Goal: Information Seeking & Learning: Understand process/instructions

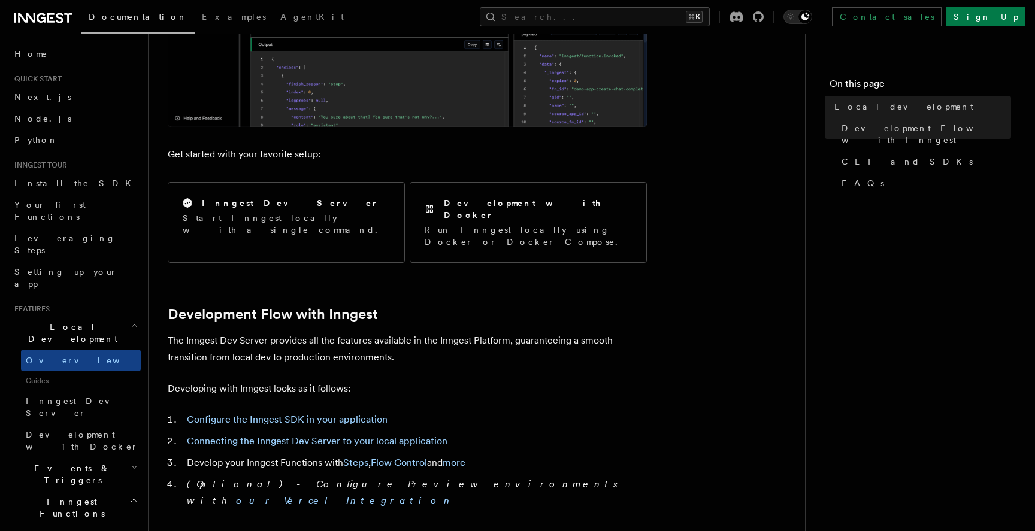
scroll to position [375, 0]
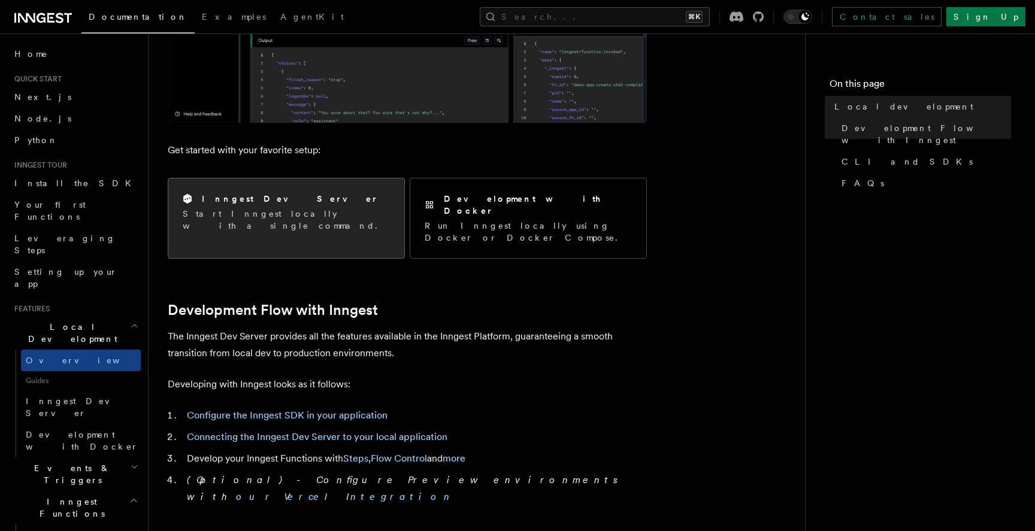
click at [380, 211] on div "Inngest Dev Server Start Inngest locally with a single command." at bounding box center [286, 212] width 236 height 68
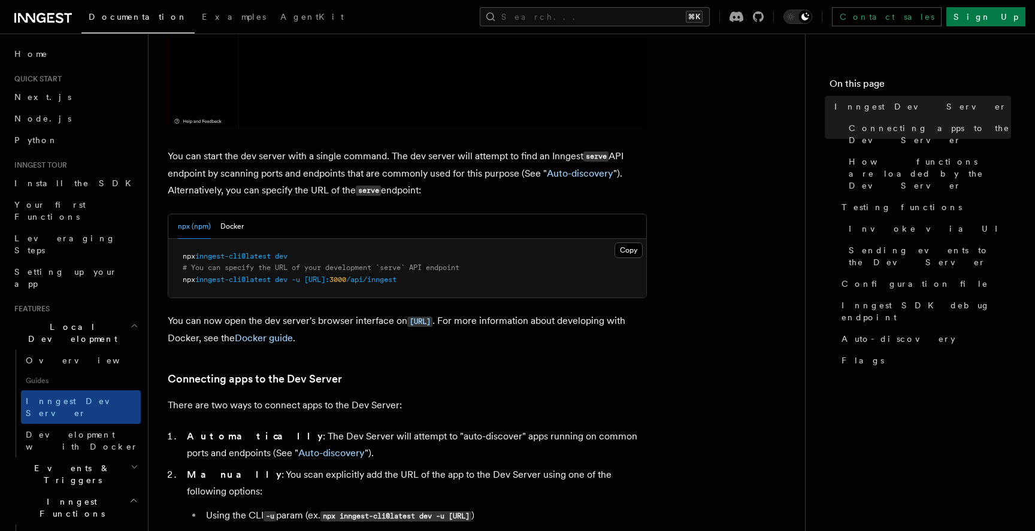
scroll to position [397, 0]
drag, startPoint x: 299, startPoint y: 258, endPoint x: 183, endPoint y: 259, distance: 116.2
click at [183, 259] on pre "npx inngest-cli@latest dev # You can specify the URL of your development `serve…" at bounding box center [407, 267] width 478 height 59
copy span "npx inngest-cli@latest dev"
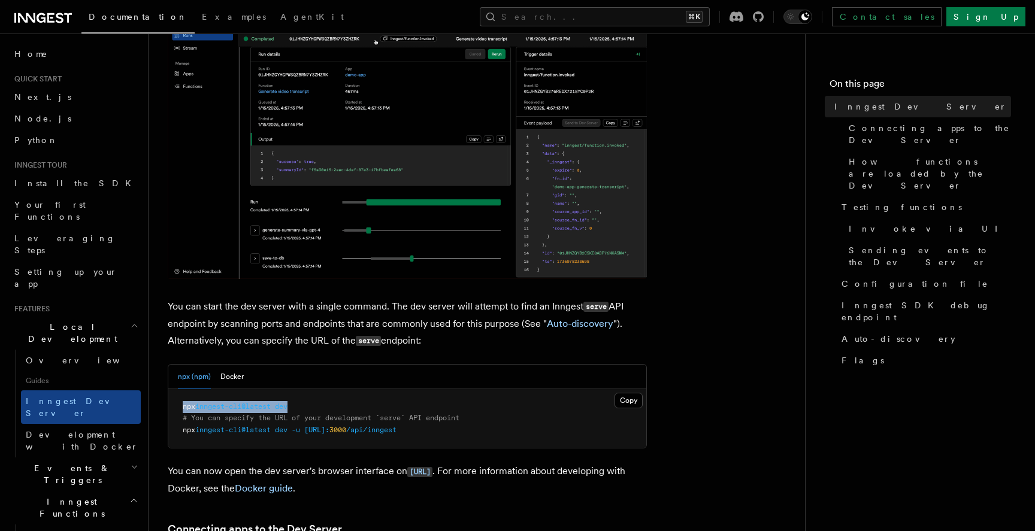
scroll to position [256, 0]
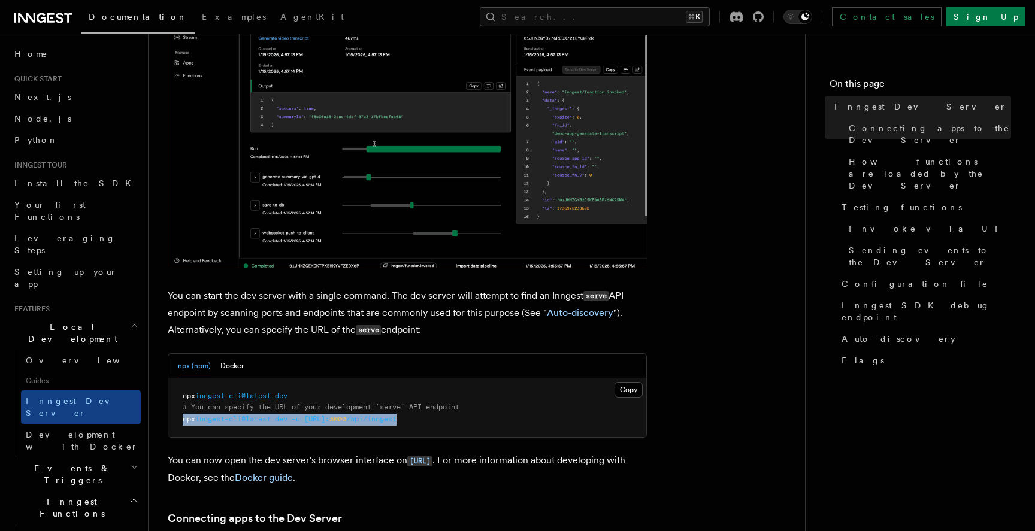
drag, startPoint x: 473, startPoint y: 416, endPoint x: 183, endPoint y: 425, distance: 290.0
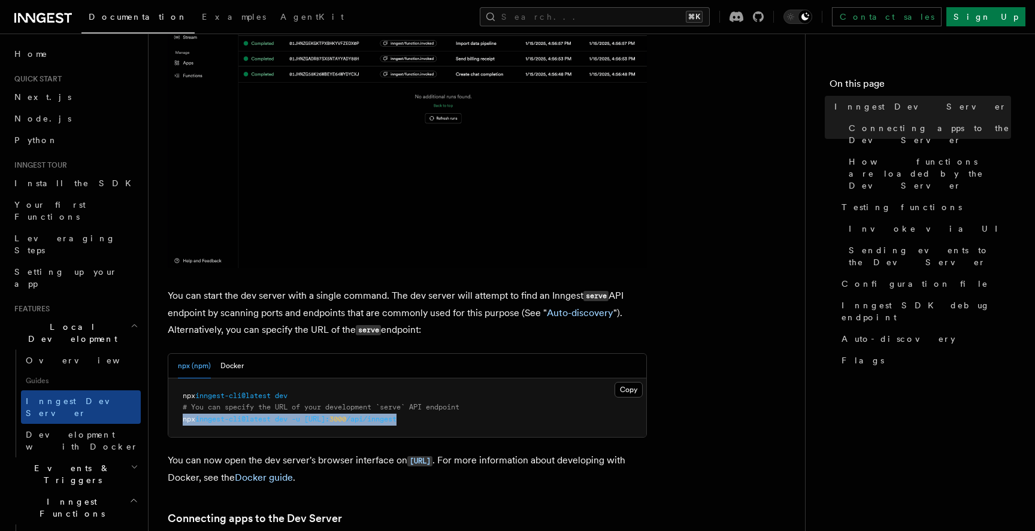
click at [183, 425] on pre "npx inngest-cli@latest dev # You can specify the URL of your development `serve…" at bounding box center [407, 408] width 478 height 59
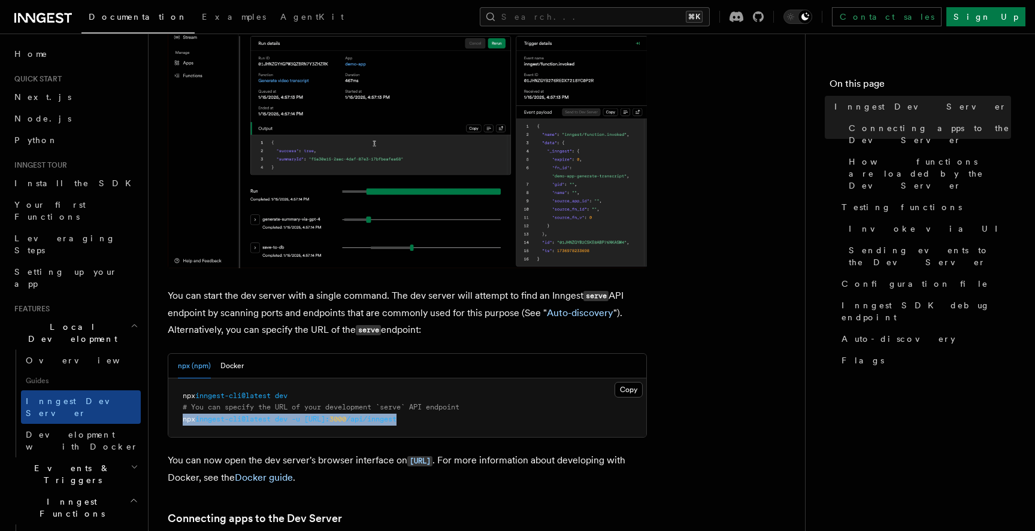
copy span "npx inngest-cli@latest dev -u [URL]: 3000 /api/inngest"
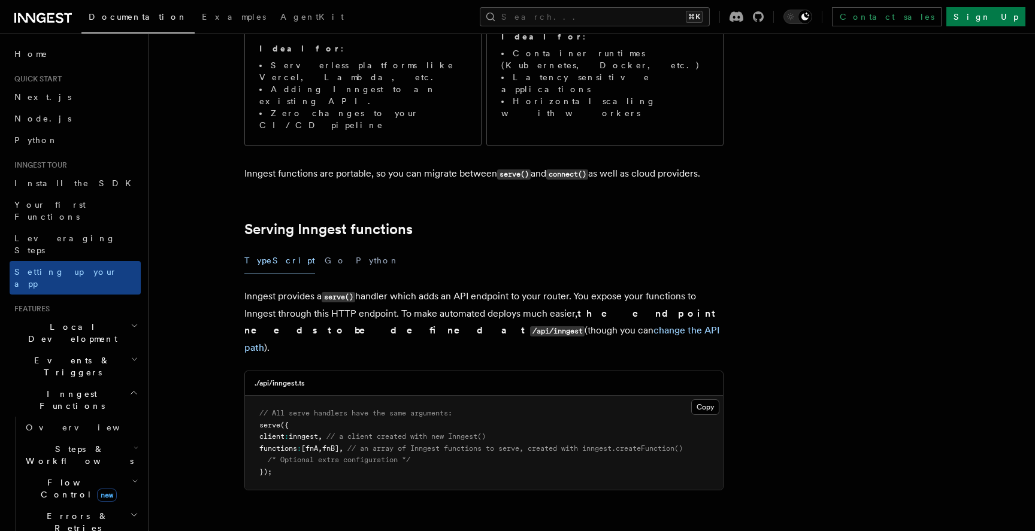
scroll to position [264, 0]
